Goal: Information Seeking & Learning: Check status

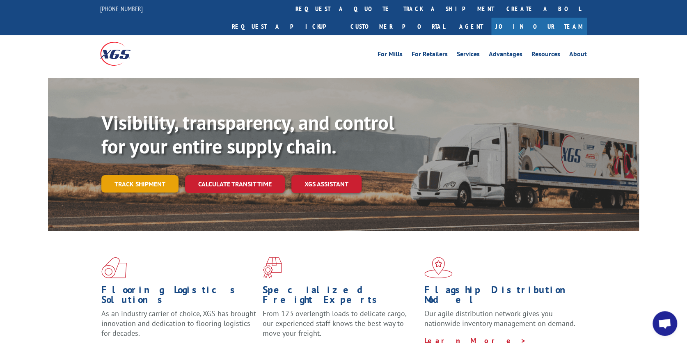
drag, startPoint x: 139, startPoint y: 168, endPoint x: 146, endPoint y: 163, distance: 8.0
click at [140, 175] on link "Track shipment" at bounding box center [139, 183] width 77 height 17
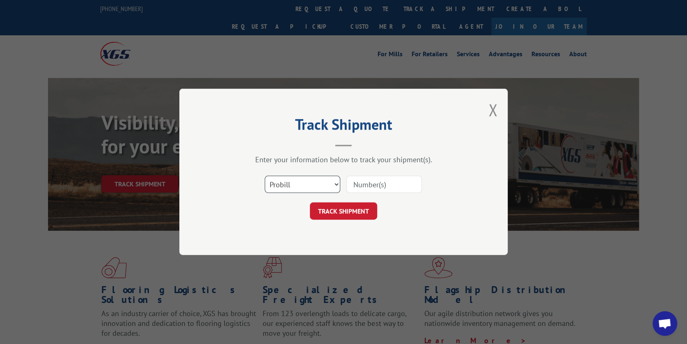
click at [336, 183] on select "Select category... Probill BOL PO" at bounding box center [302, 184] width 75 height 17
select select "bol"
click at [265, 176] on select "Select category... Probill BOL PO" at bounding box center [302, 184] width 75 height 17
drag, startPoint x: 366, startPoint y: 189, endPoint x: 358, endPoint y: 190, distance: 8.2
click at [366, 189] on input at bounding box center [383, 184] width 75 height 17
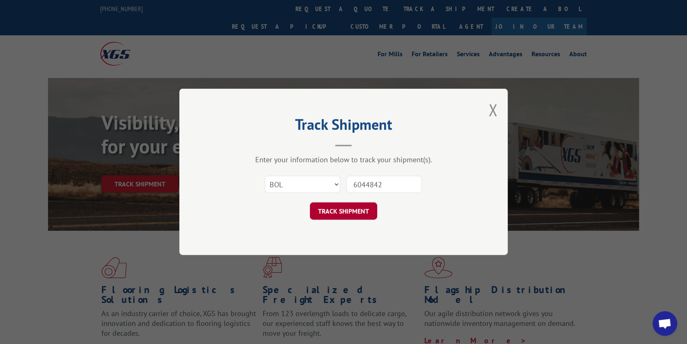
type input "6044842"
click at [340, 216] on button "TRACK SHIPMENT" at bounding box center [343, 211] width 67 height 17
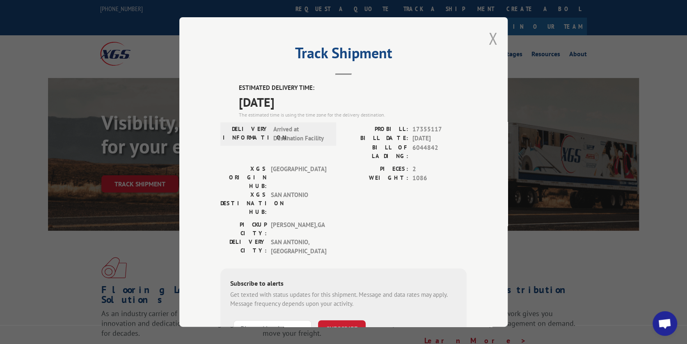
click at [489, 39] on button "Close modal" at bounding box center [492, 38] width 9 height 22
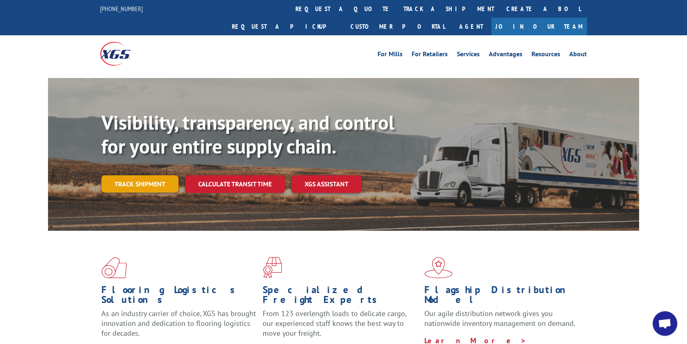
click at [152, 175] on link "Track shipment" at bounding box center [139, 183] width 77 height 17
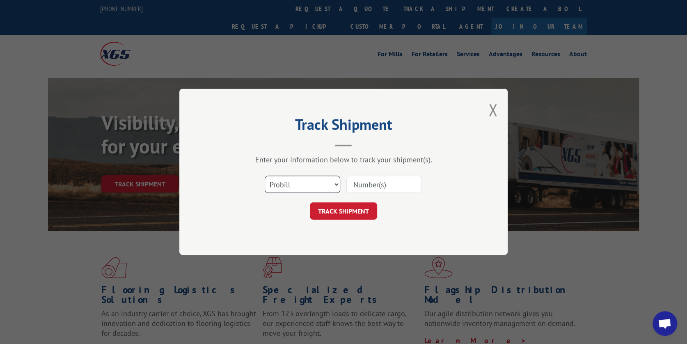
click at [336, 185] on select "Select category... Probill BOL PO" at bounding box center [302, 184] width 75 height 17
select select "bol"
click at [265, 176] on select "Select category... Probill BOL PO" at bounding box center [302, 184] width 75 height 17
click at [403, 183] on input at bounding box center [383, 184] width 75 height 17
type input "6044842"
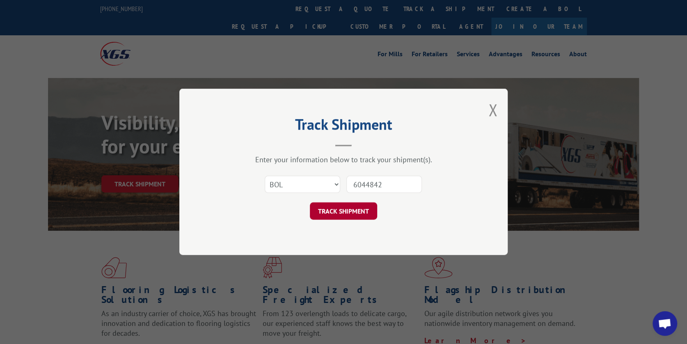
click at [333, 214] on button "TRACK SHIPMENT" at bounding box center [343, 211] width 67 height 17
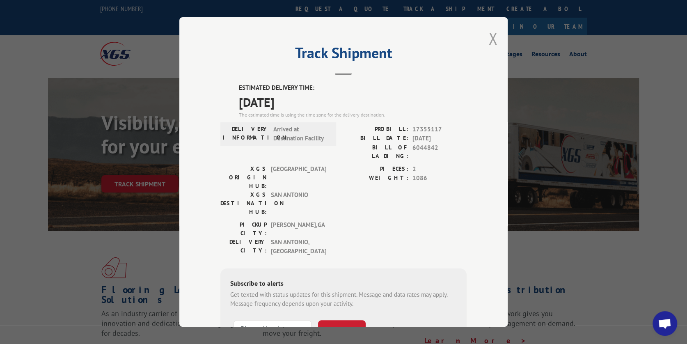
click at [491, 39] on button "Close modal" at bounding box center [492, 38] width 9 height 22
